Goal: Find specific page/section: Find specific page/section

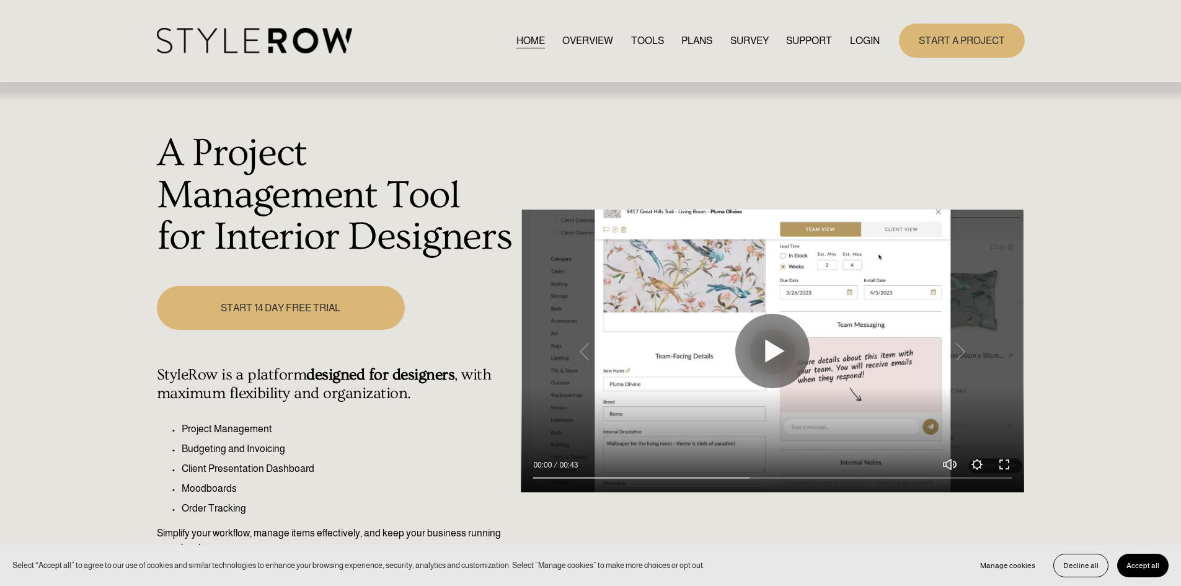
drag, startPoint x: 878, startPoint y: 41, endPoint x: 860, endPoint y: 40, distance: 18.6
click at [880, 41] on div "START A PROJECT" at bounding box center [952, 41] width 144 height 34
click at [853, 39] on link "LOGIN" at bounding box center [865, 40] width 30 height 17
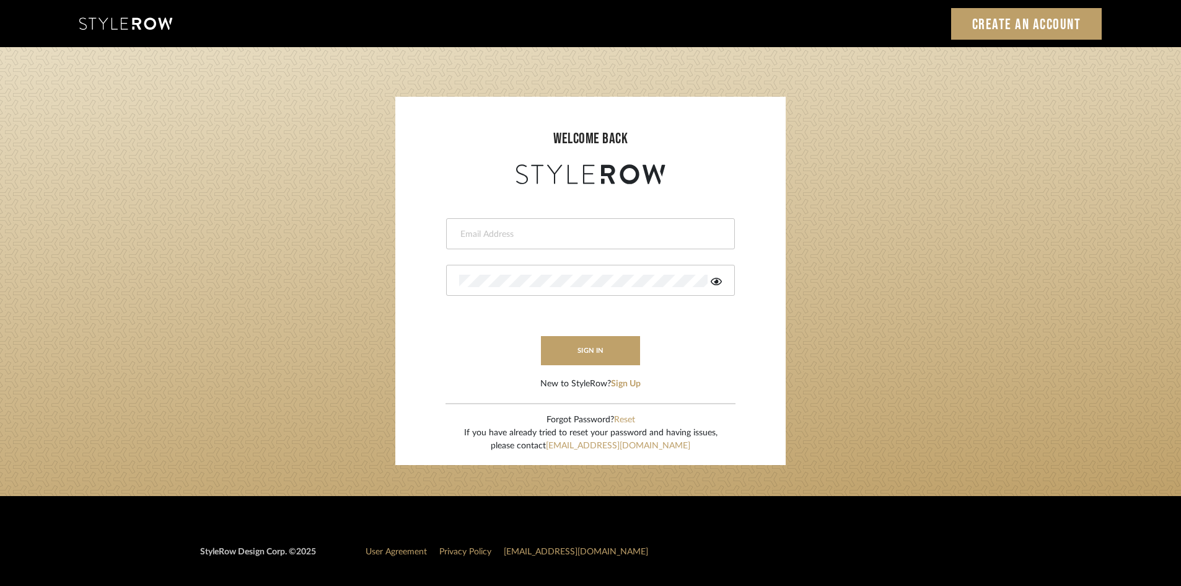
click at [514, 233] on input "email" at bounding box center [589, 234] width 260 height 12
type input "amy.tresbelleinteriors@gmail.com"
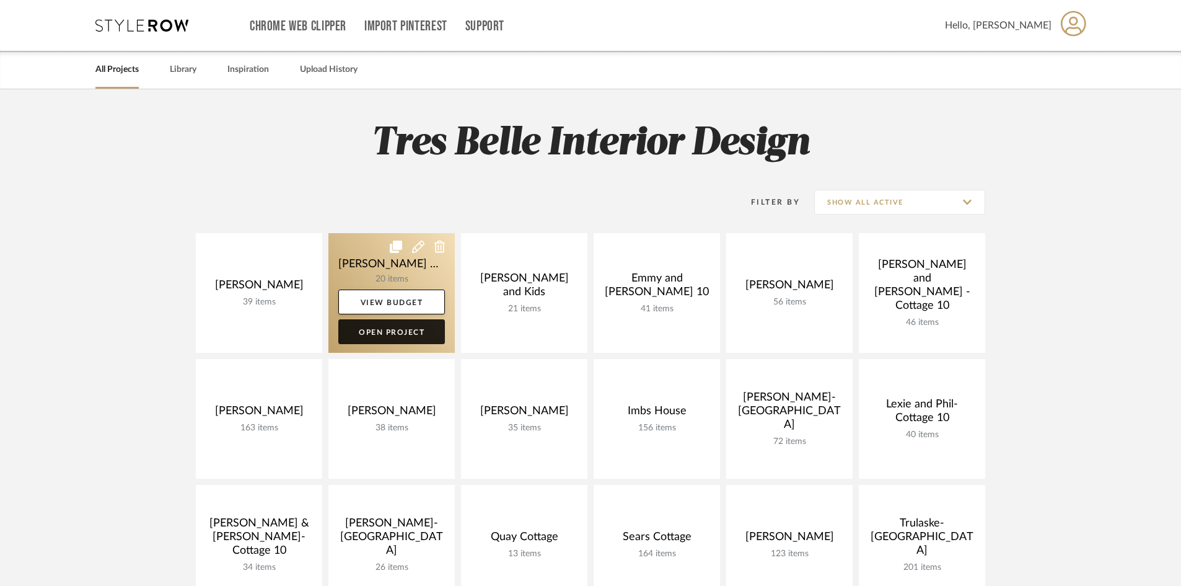
drag, startPoint x: 408, startPoint y: 332, endPoint x: 401, endPoint y: 325, distance: 9.6
click at [408, 332] on link "Open Project" at bounding box center [391, 331] width 107 height 25
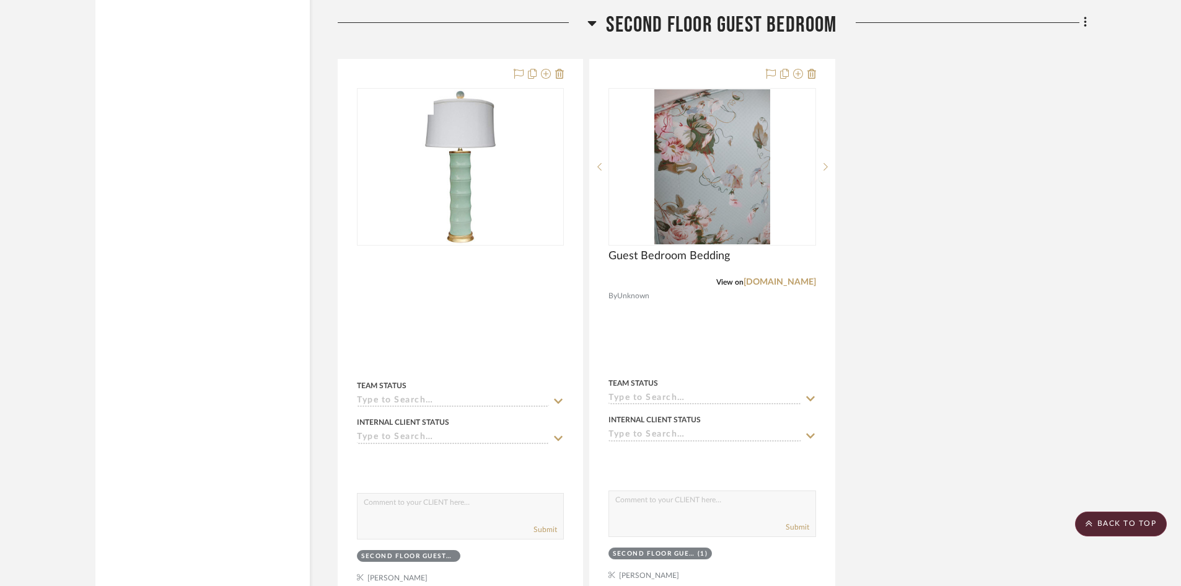
scroll to position [4649, 0]
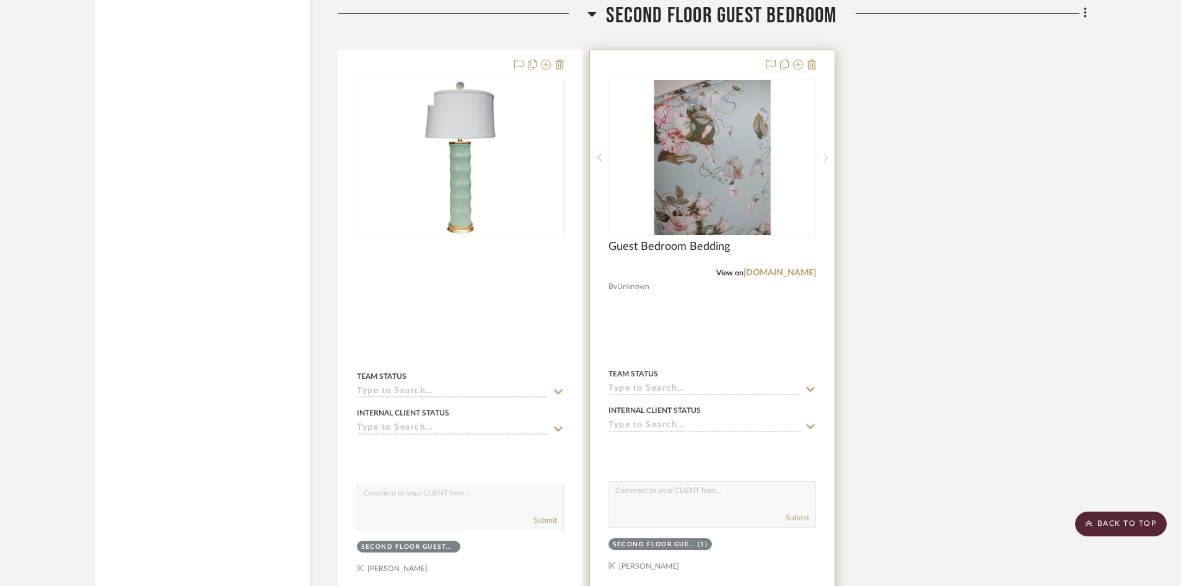
click at [826, 153] on icon at bounding box center [826, 157] width 4 height 9
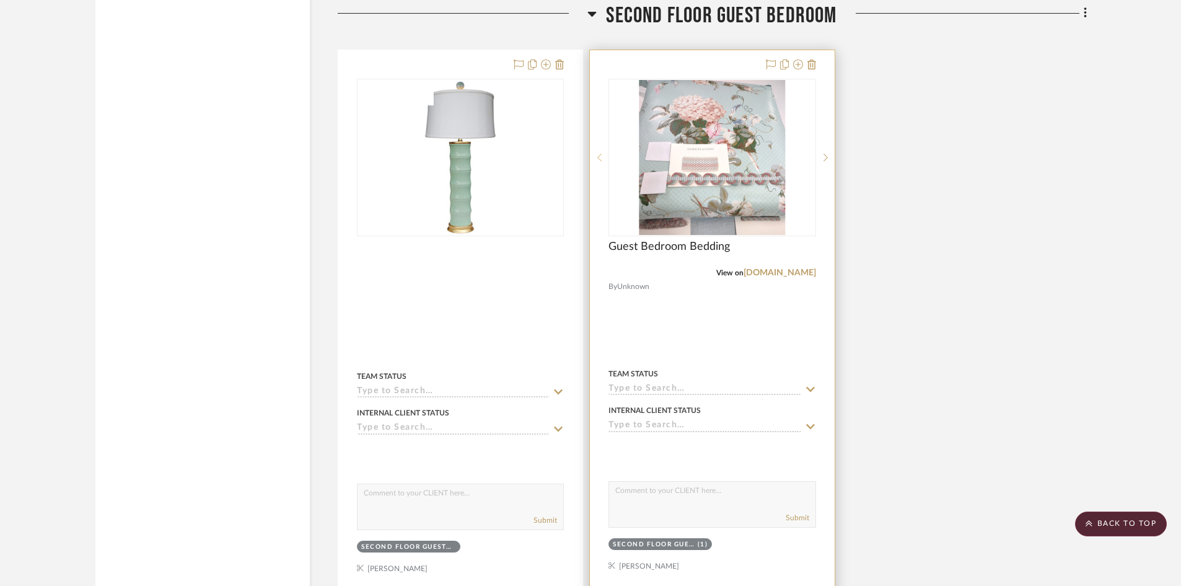
click at [599, 154] on icon at bounding box center [600, 157] width 4 height 7
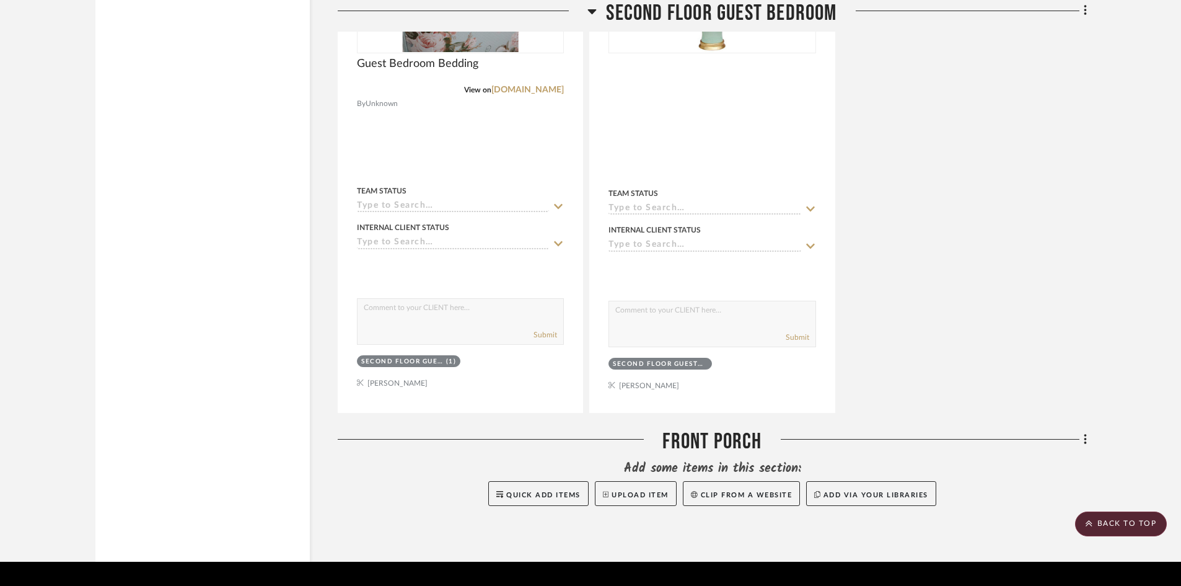
scroll to position [4833, 0]
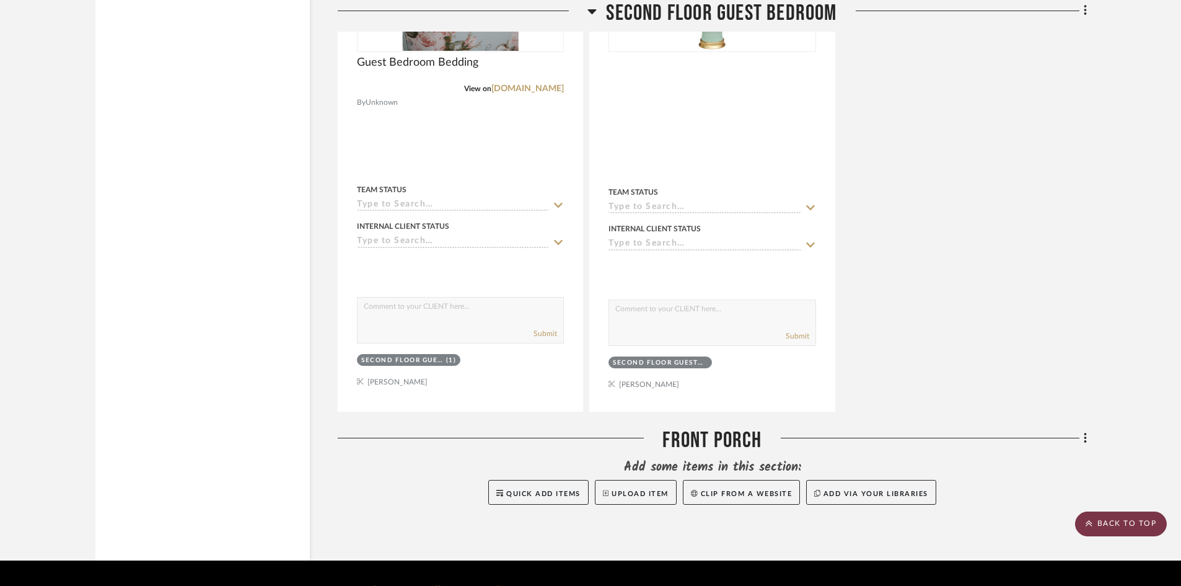
click at [1121, 522] on scroll-to-top-button "BACK TO TOP" at bounding box center [1121, 523] width 92 height 25
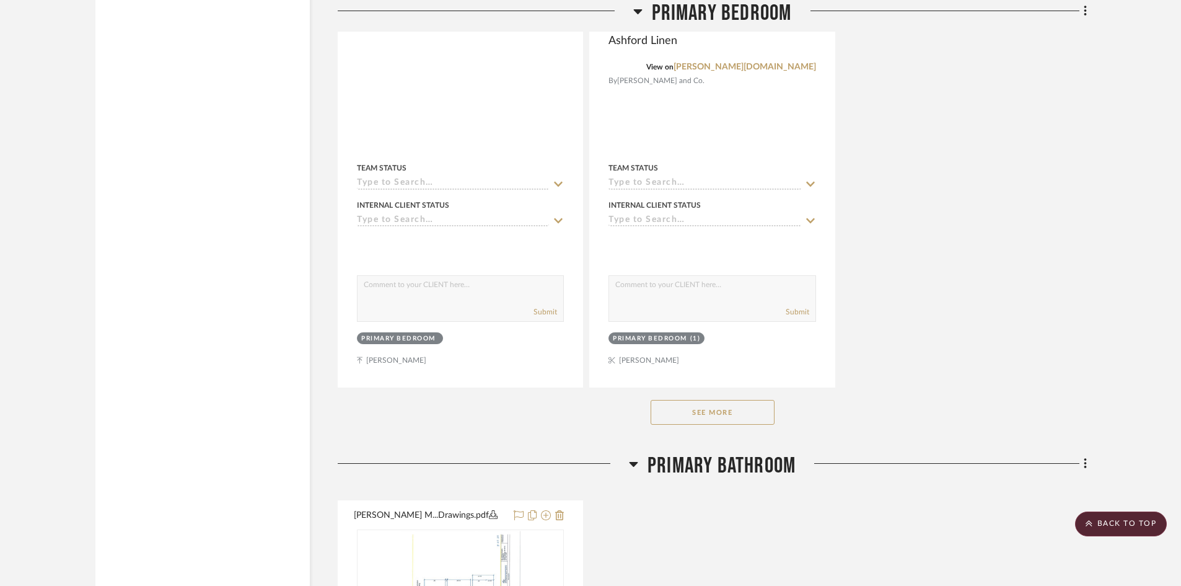
scroll to position [3595, 0]
click at [724, 397] on button "See More" at bounding box center [713, 409] width 124 height 25
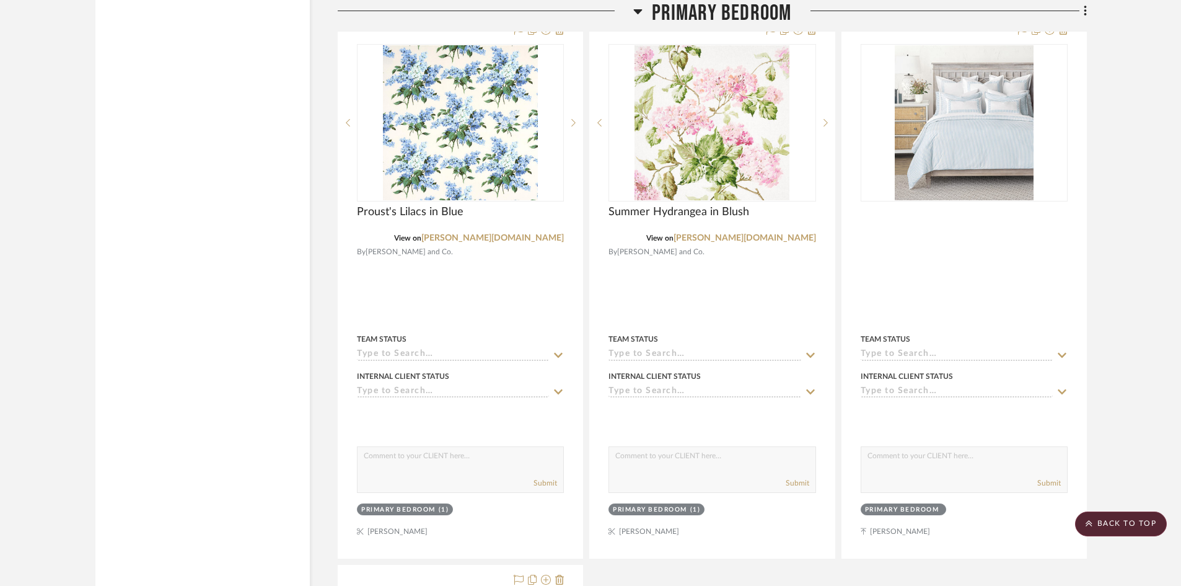
scroll to position [3843, 0]
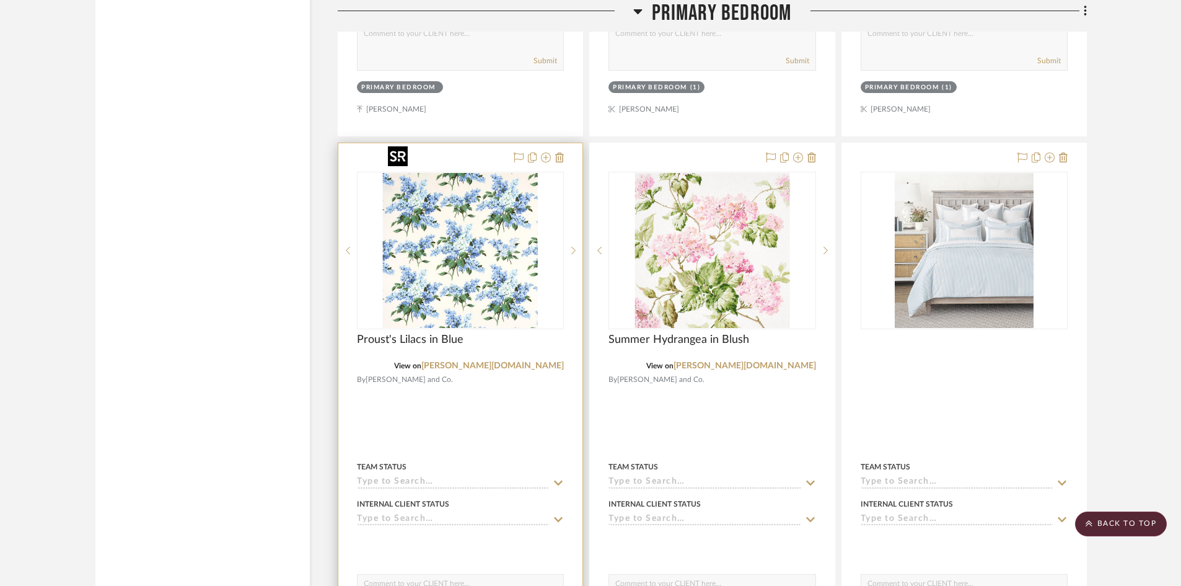
click at [505, 263] on img "0" at bounding box center [460, 250] width 155 height 155
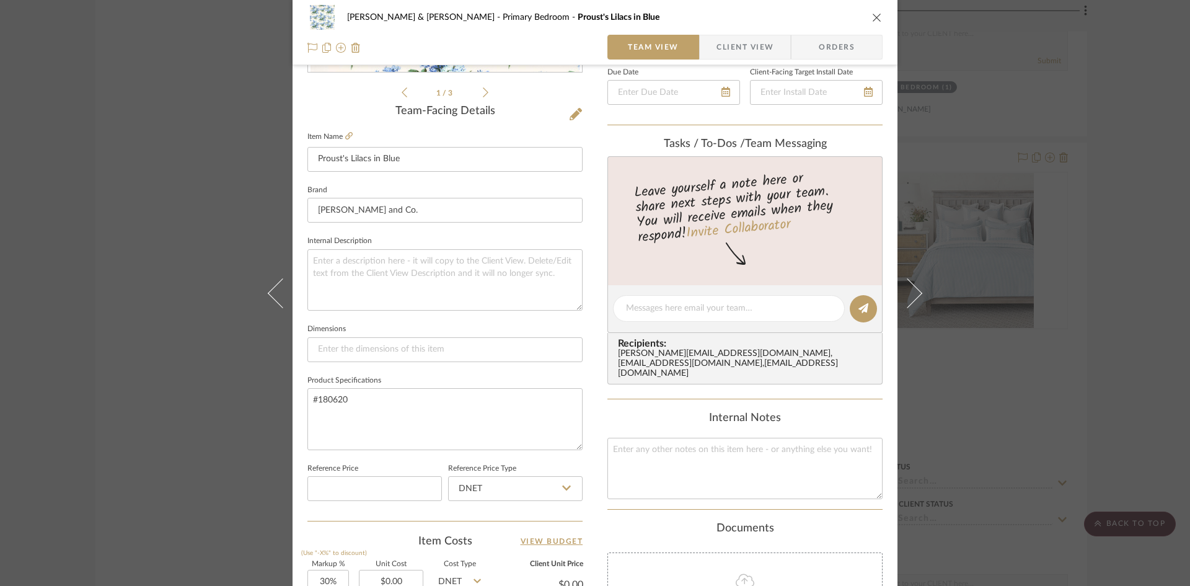
scroll to position [310, 0]
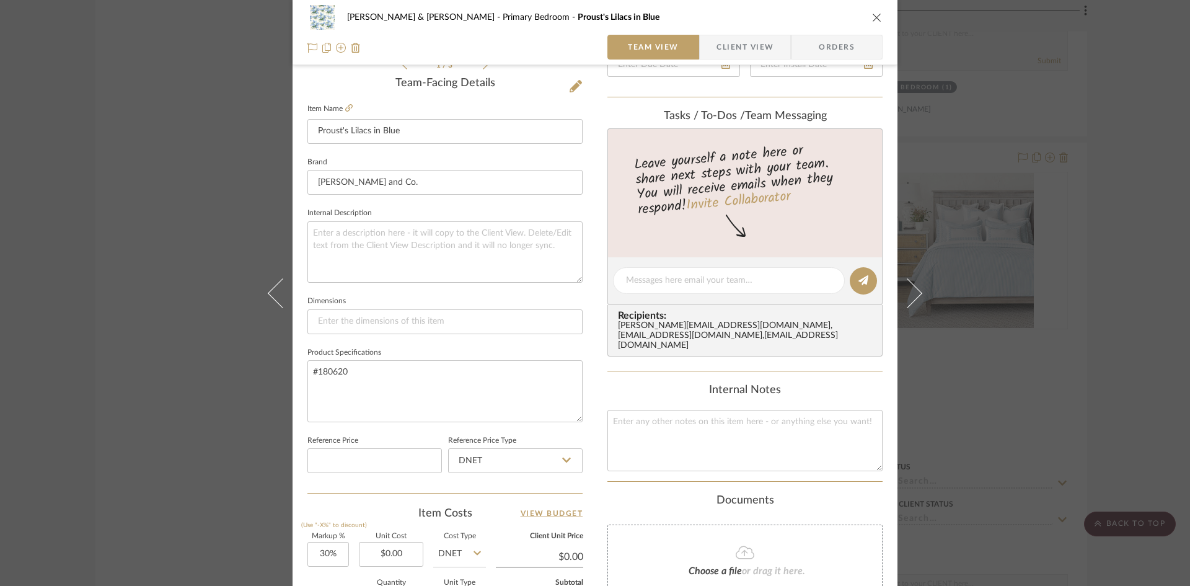
click at [872, 17] on icon "close" at bounding box center [877, 17] width 10 height 10
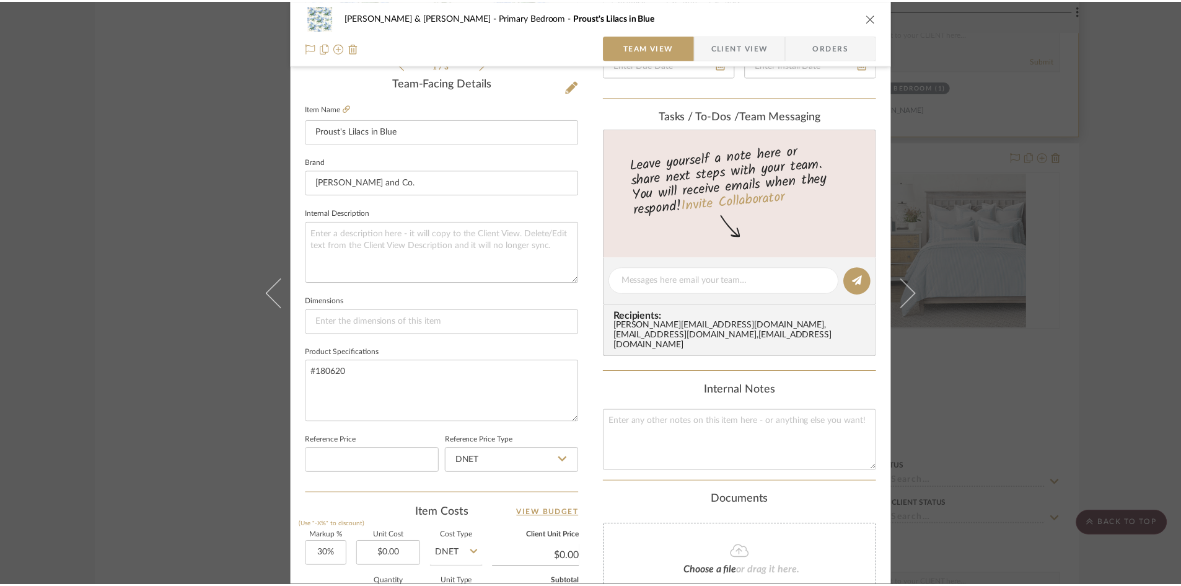
scroll to position [3843, 0]
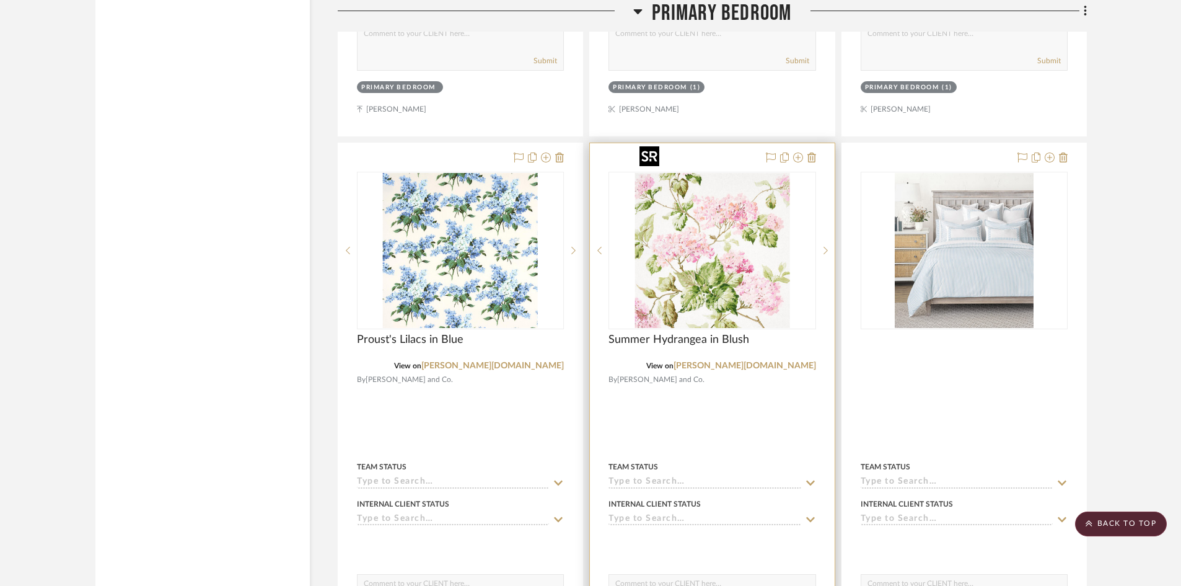
click at [733, 221] on img "0" at bounding box center [712, 250] width 155 height 155
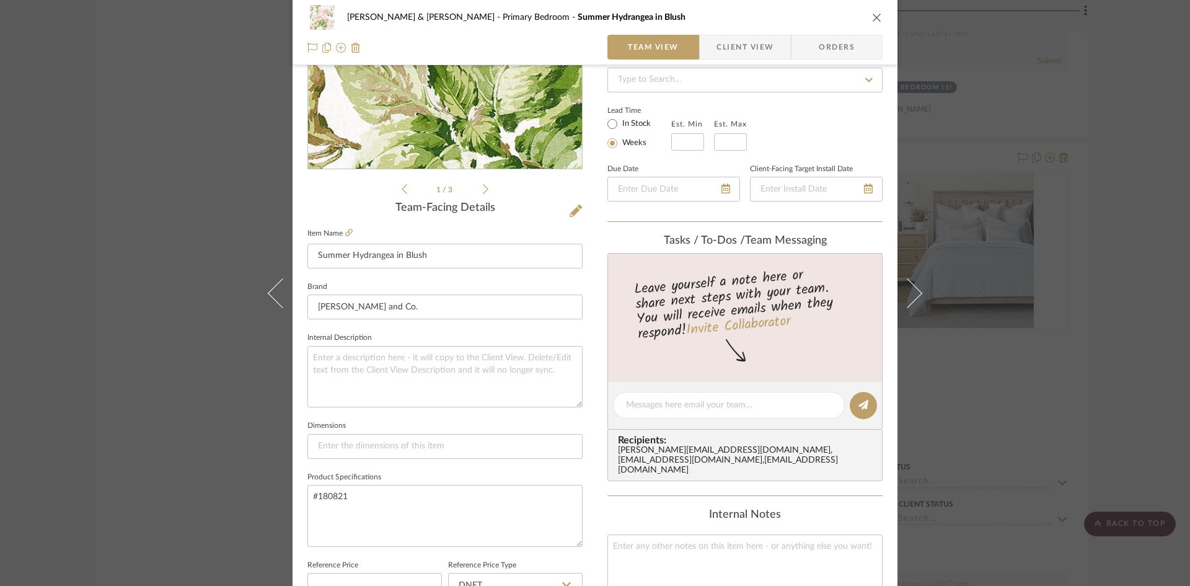
scroll to position [186, 0]
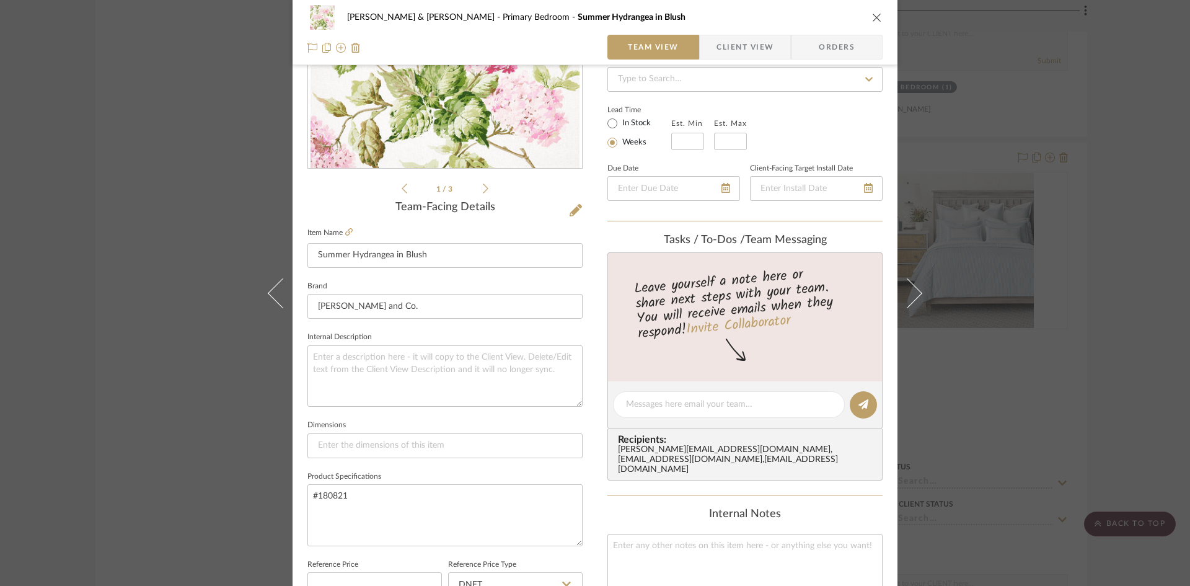
click at [872, 17] on icon "close" at bounding box center [877, 17] width 10 height 10
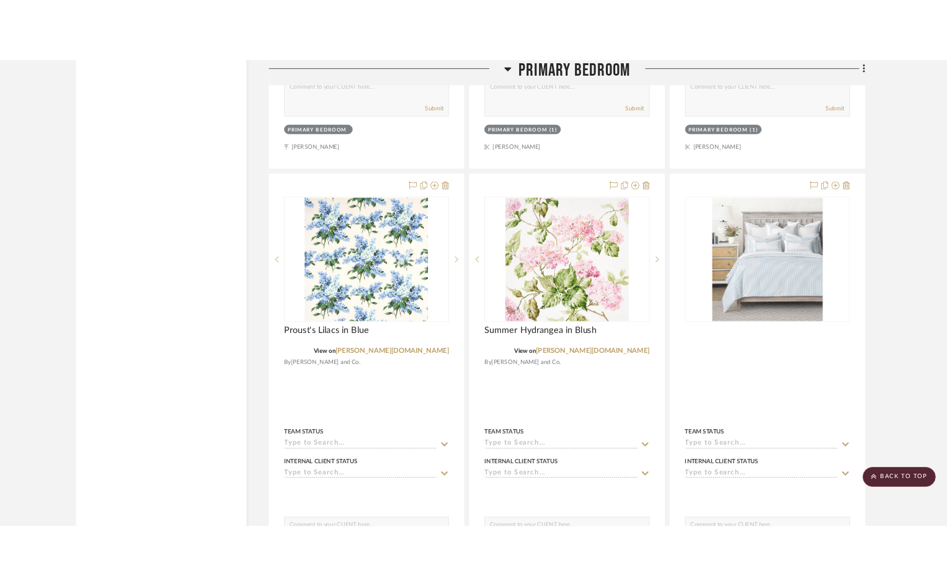
scroll to position [3843, 0]
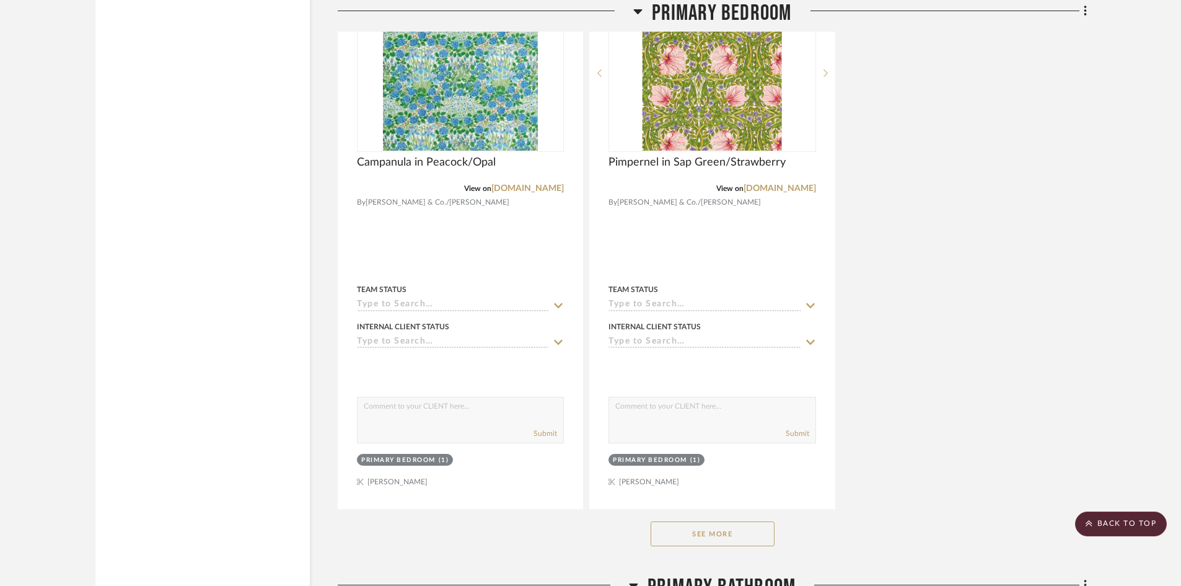
scroll to position [3471, 0]
click at [682, 521] on button "See More" at bounding box center [713, 533] width 124 height 25
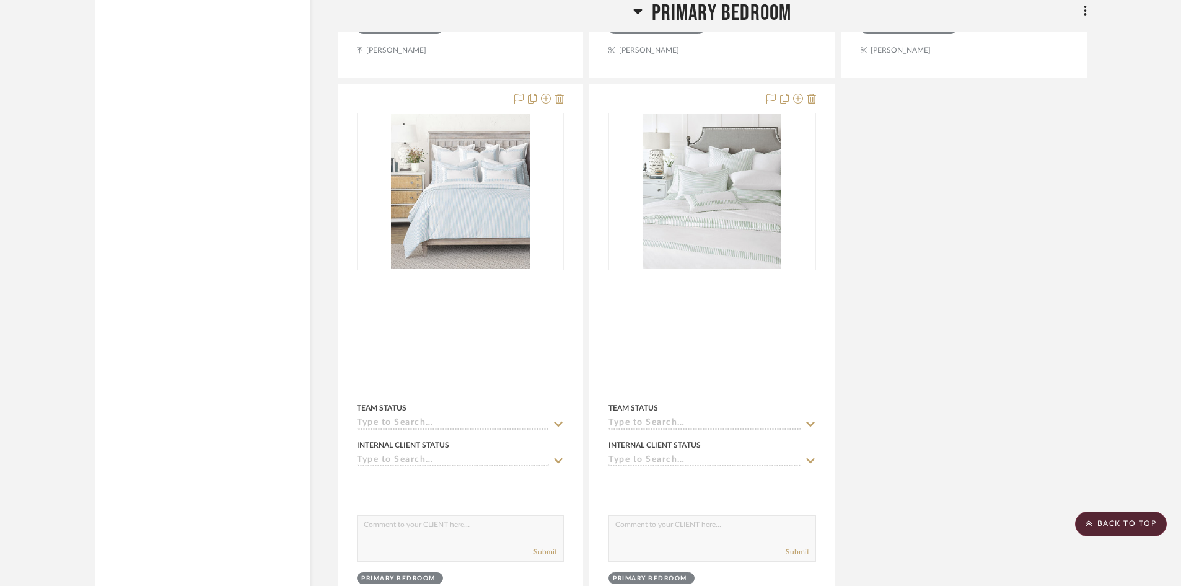
scroll to position [5188, 0]
